Goal: Find contact information: Find contact information

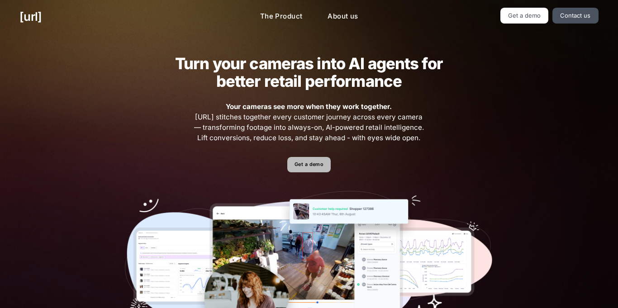
click at [315, 164] on link "Get a demo" at bounding box center [308, 165] width 43 height 16
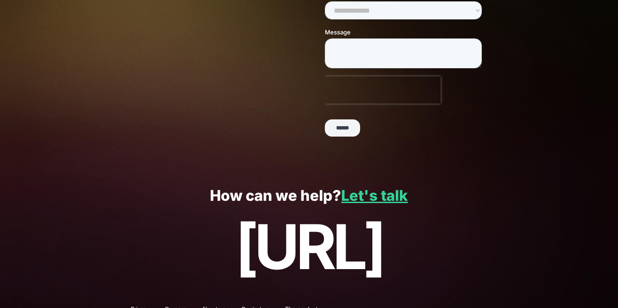
scroll to position [235, 0]
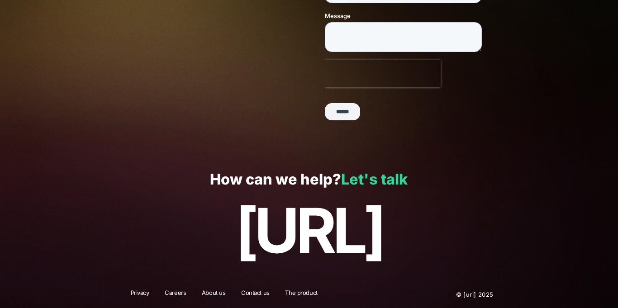
click at [366, 178] on link "Let's talk" at bounding box center [374, 180] width 67 height 18
